Goal: Task Accomplishment & Management: Manage account settings

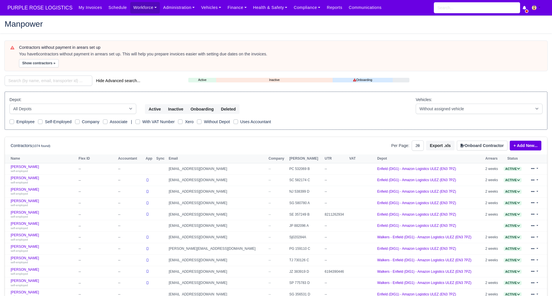
select select "25"
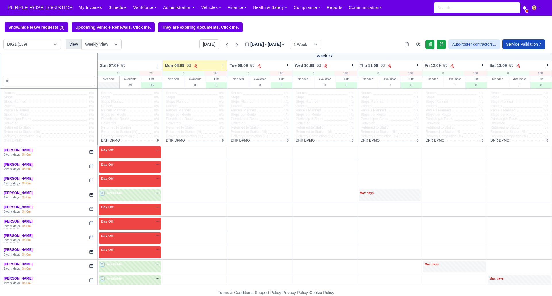
type input "t"
click at [62, 79] on input "t" at bounding box center [49, 81] width 93 height 10
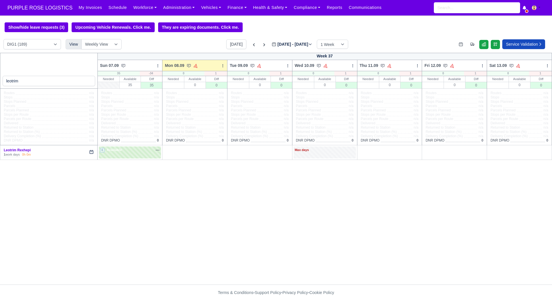
type input "leotrim"
click at [272, 45] on label "[DATE] - [DATE] [DATE]" at bounding box center [292, 44] width 41 height 7
click at [272, 45] on input "[DATE]" at bounding box center [304, 47] width 65 height 12
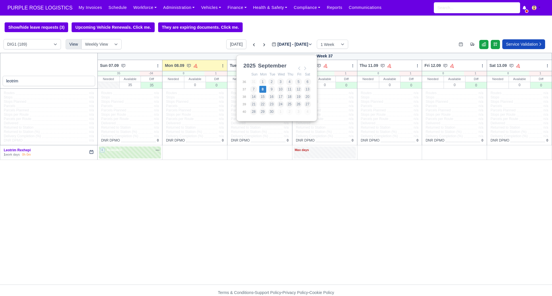
click at [272, 44] on icon at bounding box center [274, 44] width 5 height 5
click at [272, 44] on input "[DATE]" at bounding box center [304, 47] width 65 height 12
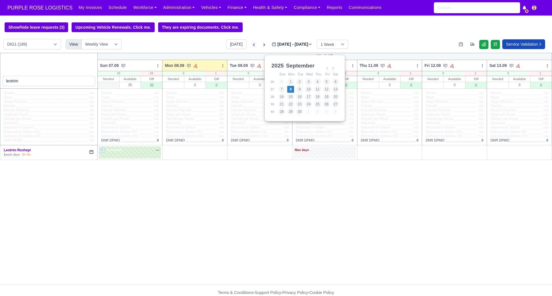
click at [251, 44] on icon at bounding box center [254, 45] width 6 height 6
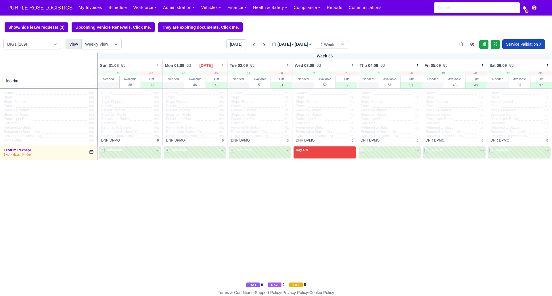
click at [251, 44] on icon at bounding box center [254, 45] width 6 height 6
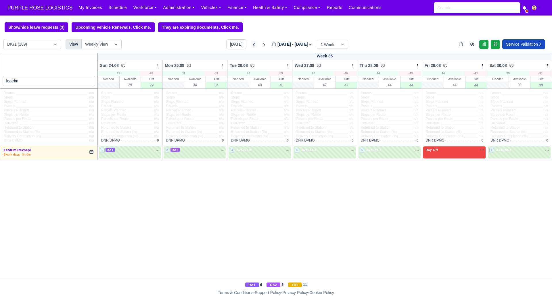
click at [251, 44] on icon at bounding box center [254, 45] width 6 height 6
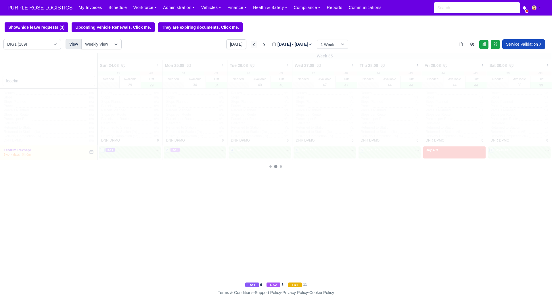
click at [251, 44] on icon at bounding box center [254, 45] width 6 height 6
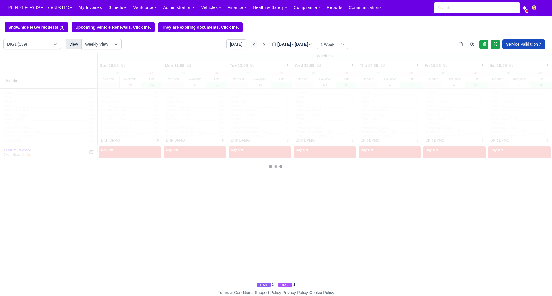
click at [251, 44] on icon at bounding box center [254, 45] width 6 height 6
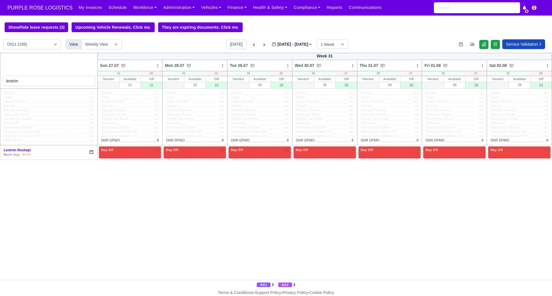
click at [253, 44] on icon at bounding box center [254, 44] width 2 height 3
click at [251, 44] on icon at bounding box center [254, 45] width 6 height 6
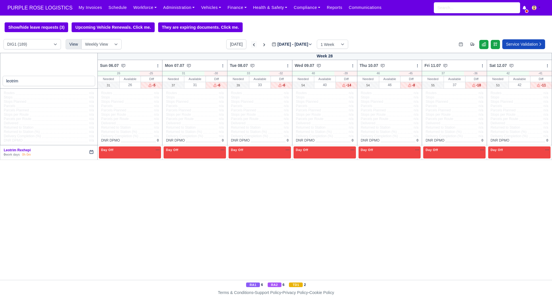
click at [251, 44] on icon at bounding box center [254, 45] width 6 height 6
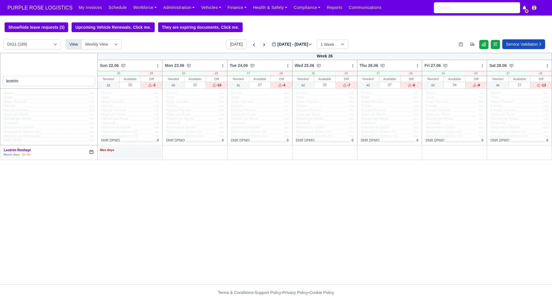
click at [261, 45] on icon at bounding box center [264, 45] width 6 height 6
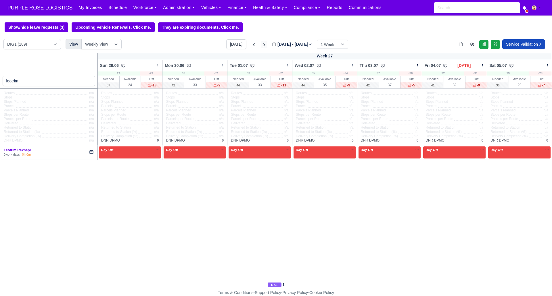
click at [263, 45] on icon at bounding box center [264, 44] width 2 height 3
click at [261, 45] on icon at bounding box center [264, 45] width 6 height 6
click at [263, 45] on icon at bounding box center [264, 44] width 2 height 3
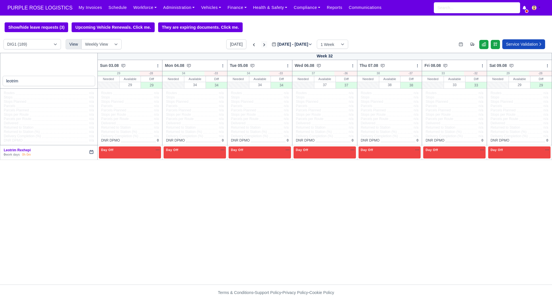
click at [263, 45] on icon at bounding box center [264, 44] width 2 height 3
click at [261, 45] on icon at bounding box center [264, 45] width 6 height 6
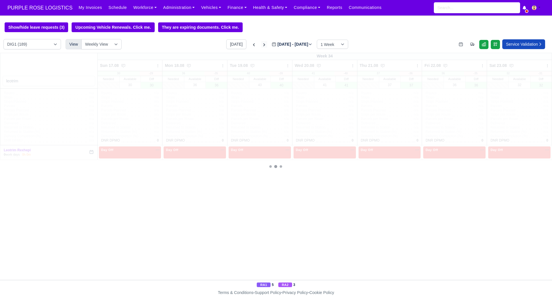
type input "[DATE]"
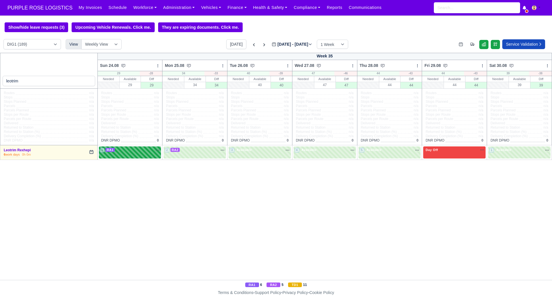
click at [128, 150] on div "1 RA1 na" at bounding box center [130, 150] width 60 height 5
select select "3"
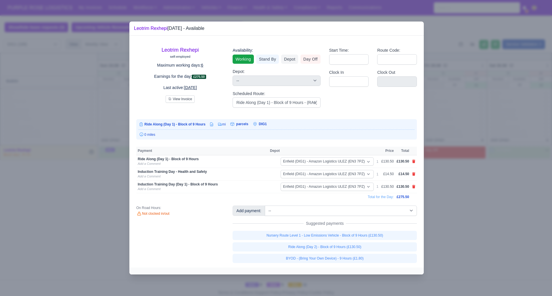
click at [66, 253] on div at bounding box center [276, 148] width 552 height 296
